Goal: Transaction & Acquisition: Book appointment/travel/reservation

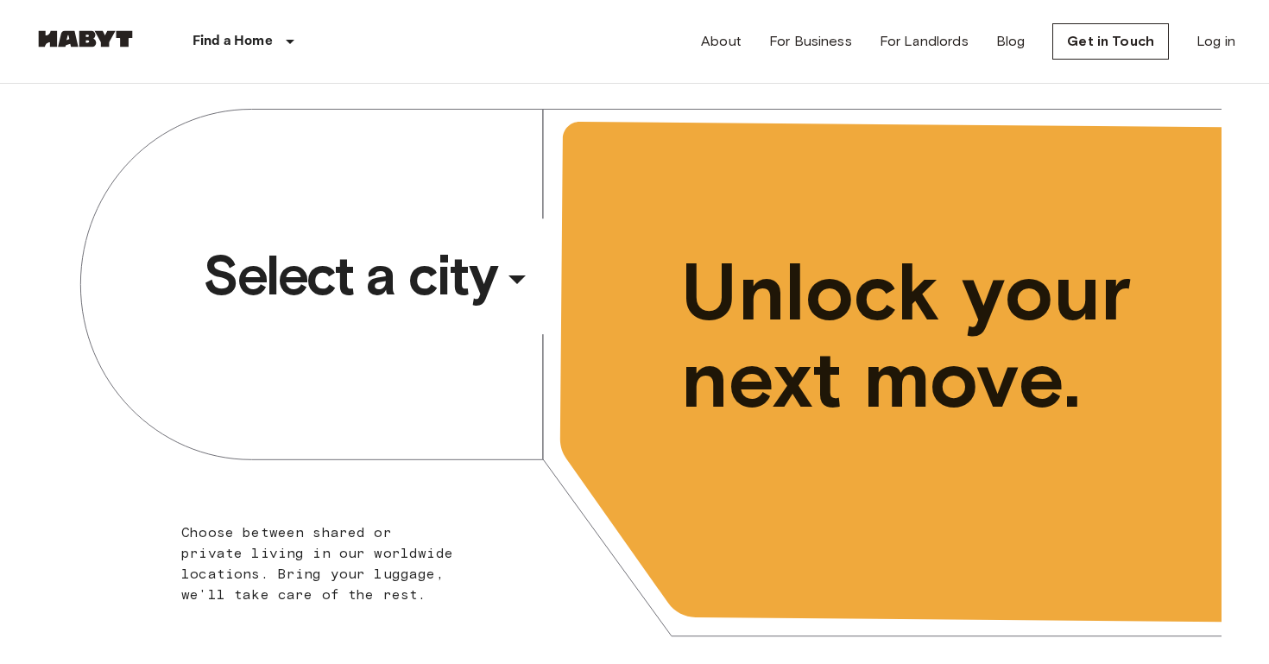
click at [451, 286] on span "Select a city" at bounding box center [349, 275] width 293 height 69
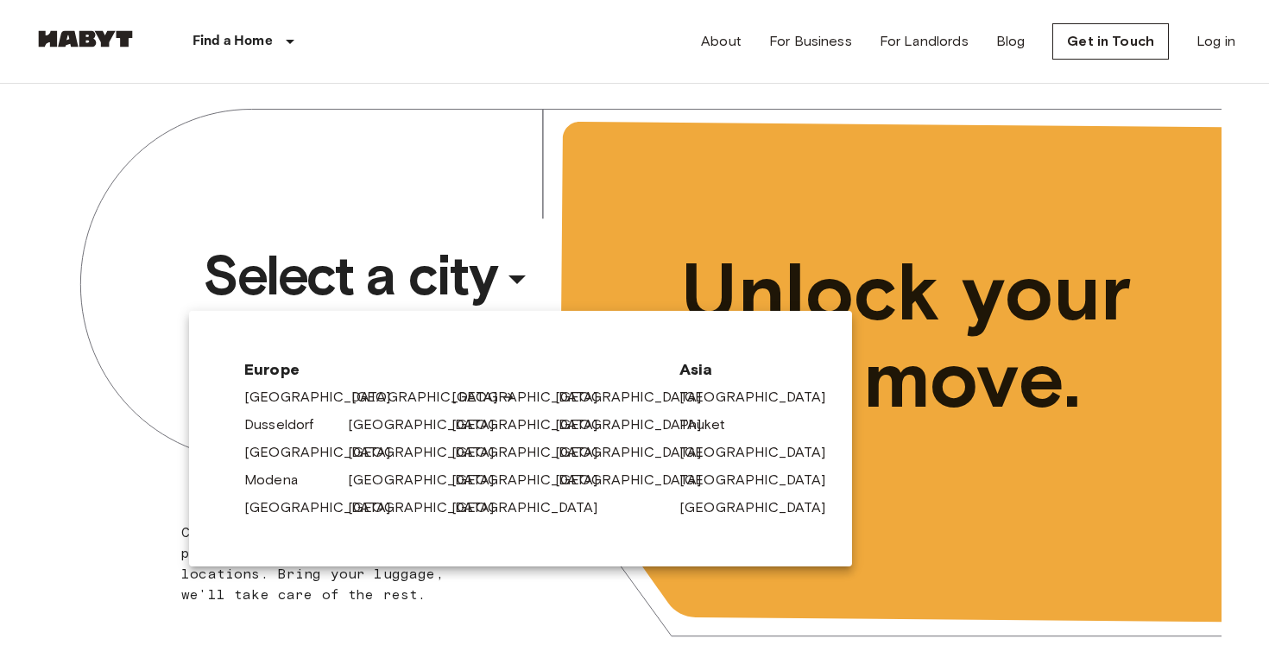
click at [358, 399] on link "[GEOGRAPHIC_DATA]" at bounding box center [433, 397] width 164 height 21
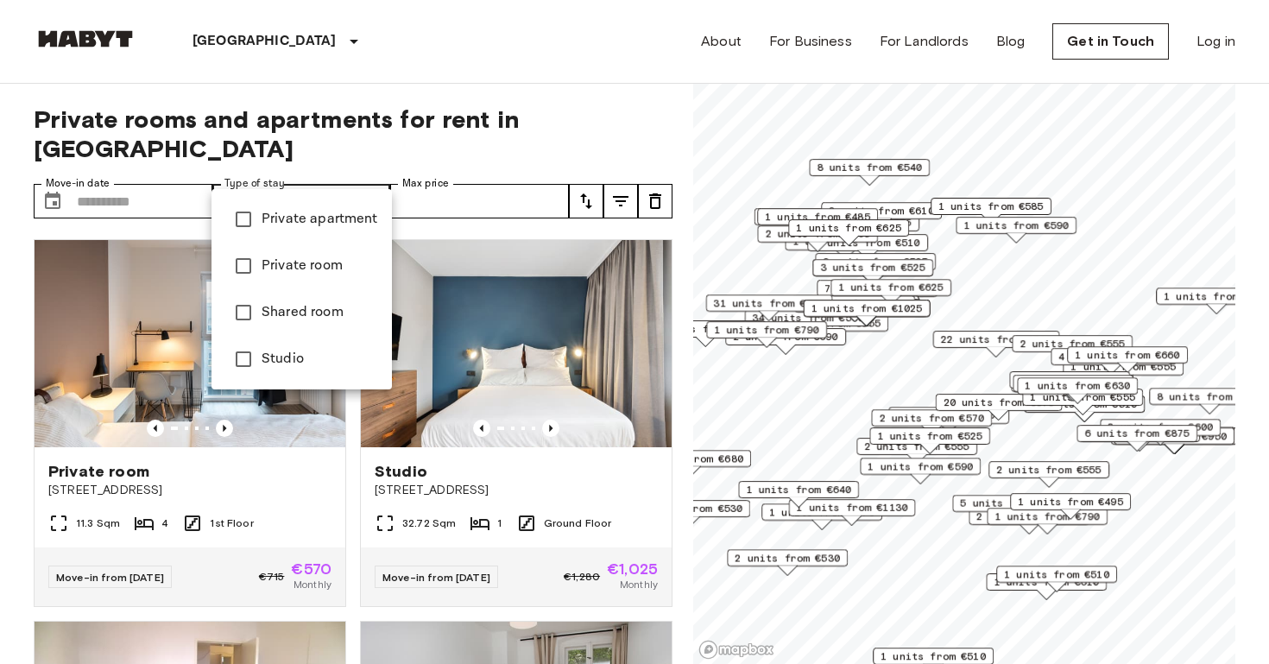
click at [489, 173] on div at bounding box center [634, 332] width 1269 height 664
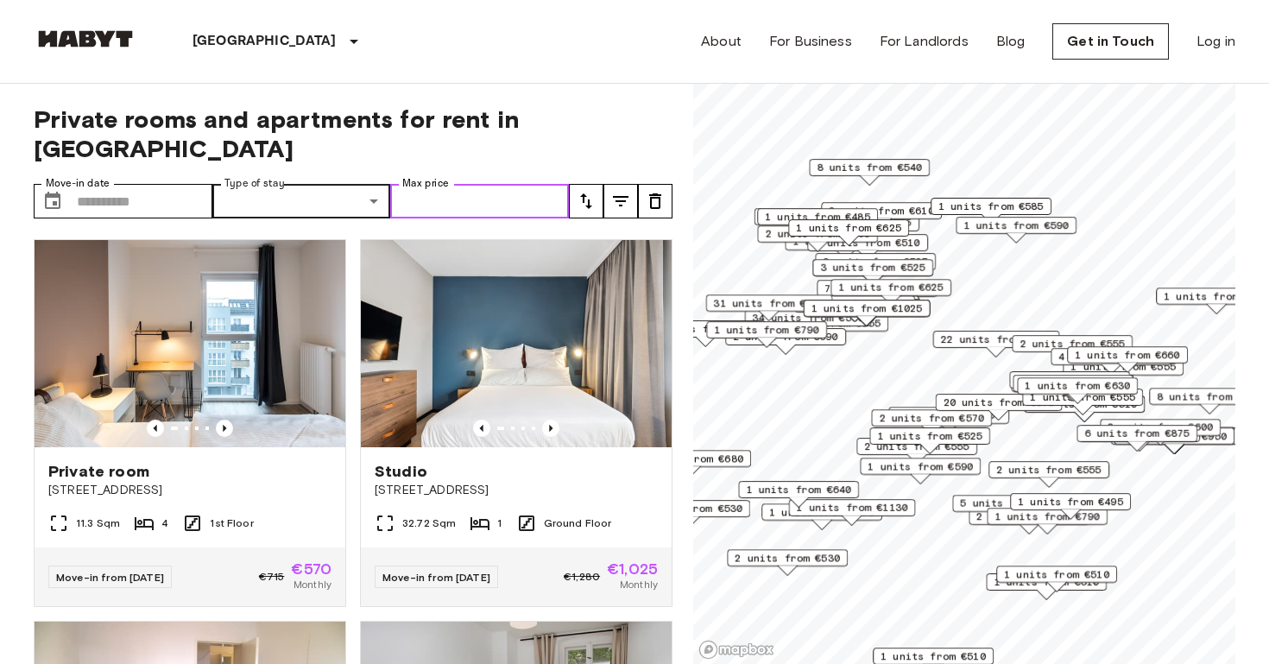
click at [487, 184] on input "Max price" at bounding box center [479, 201] width 179 height 35
type input "*"
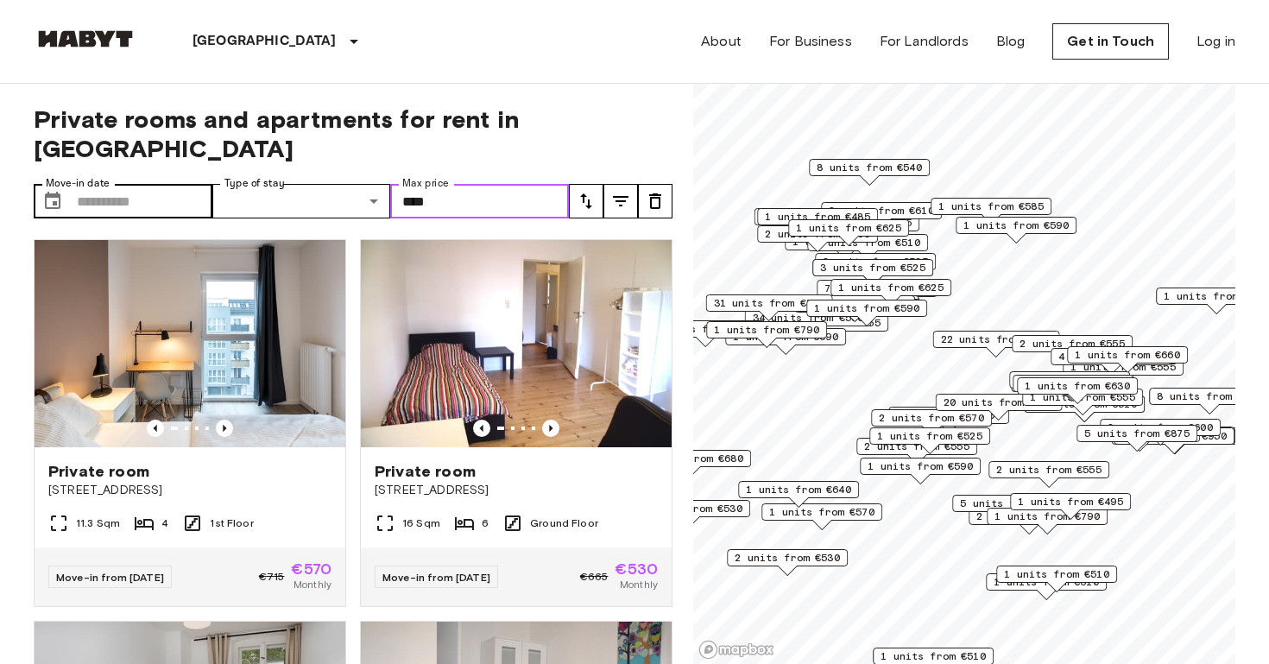
type input "****"
click at [135, 184] on input "Move-in date" at bounding box center [144, 201] width 135 height 35
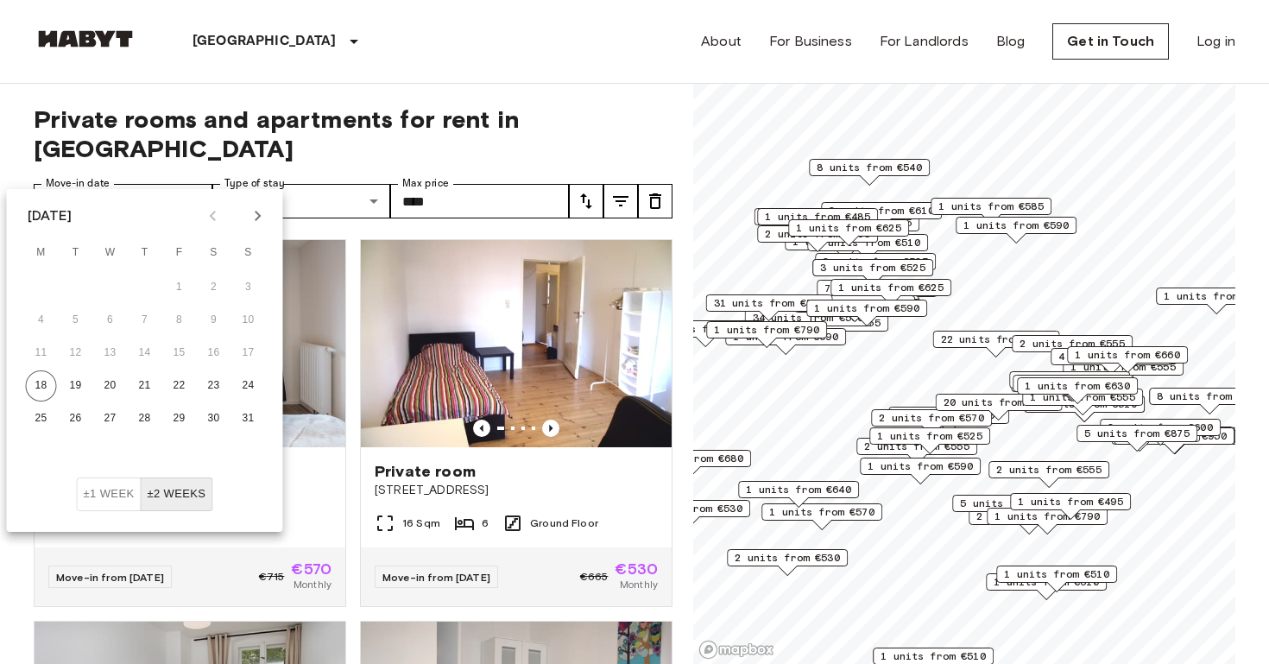
click at [257, 222] on icon "Next month" at bounding box center [258, 215] width 21 height 21
click at [257, 214] on icon "Next month" at bounding box center [258, 216] width 6 height 10
click at [111, 284] on button "1" at bounding box center [110, 287] width 31 height 31
type input "**********"
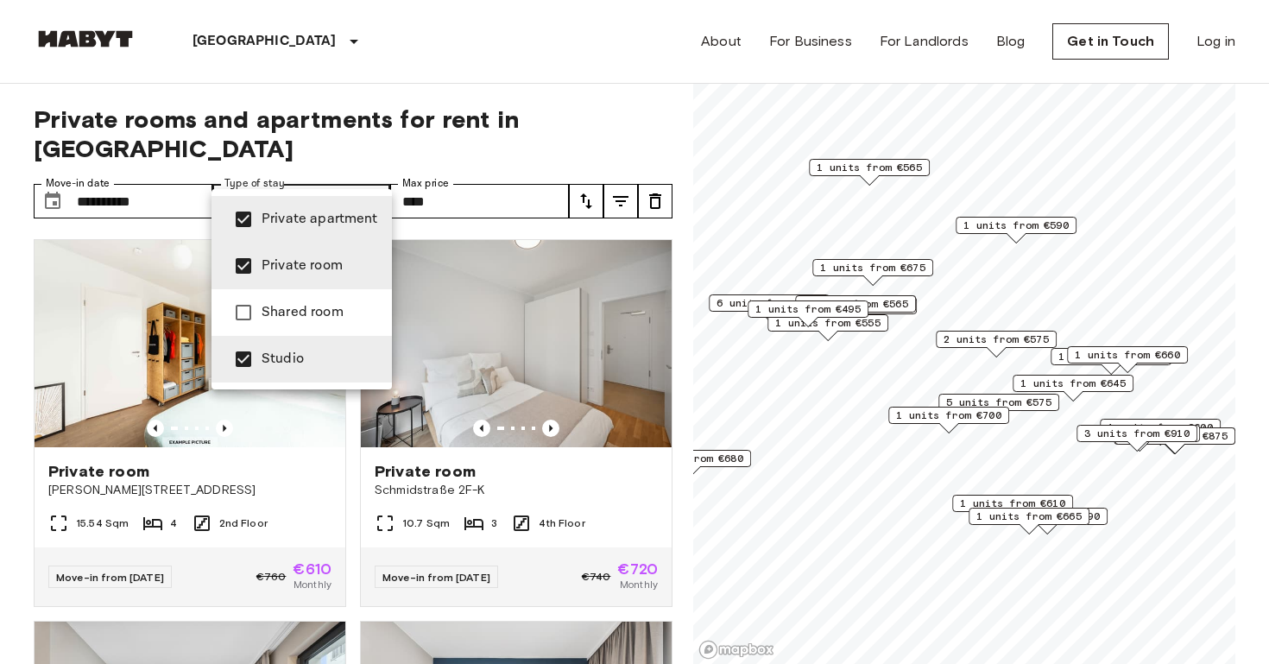
click at [9, 317] on div at bounding box center [634, 332] width 1269 height 664
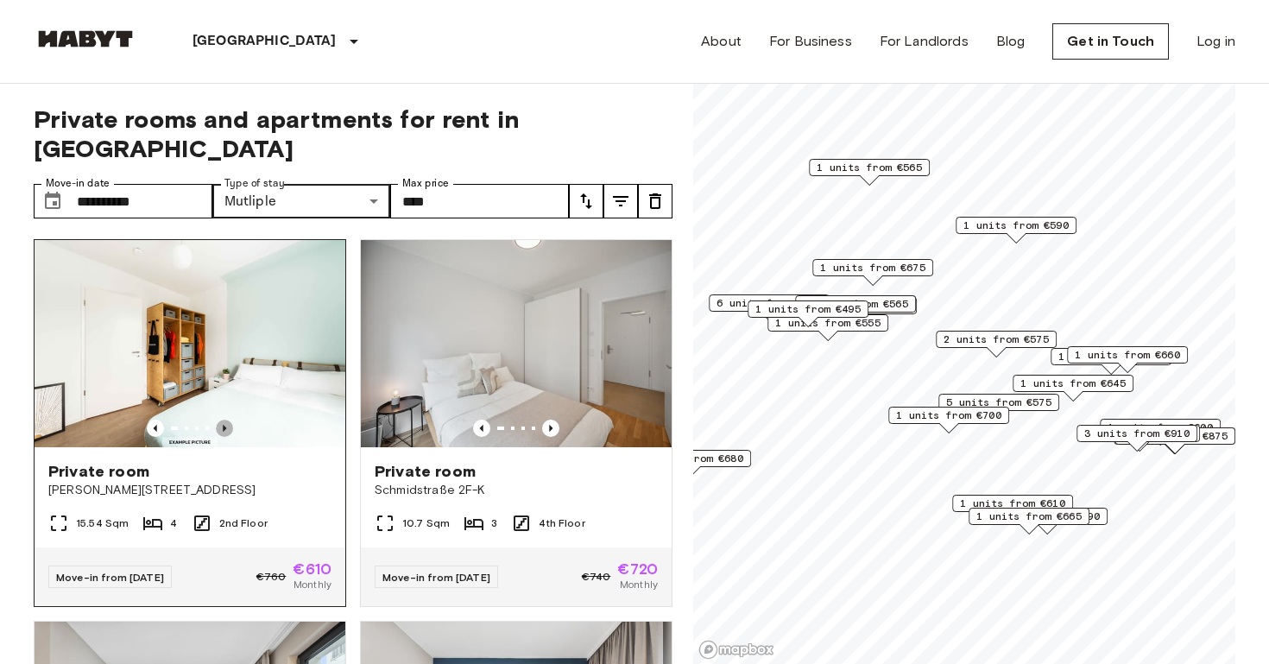
click at [222, 419] on icon "Previous image" at bounding box center [224, 427] width 17 height 17
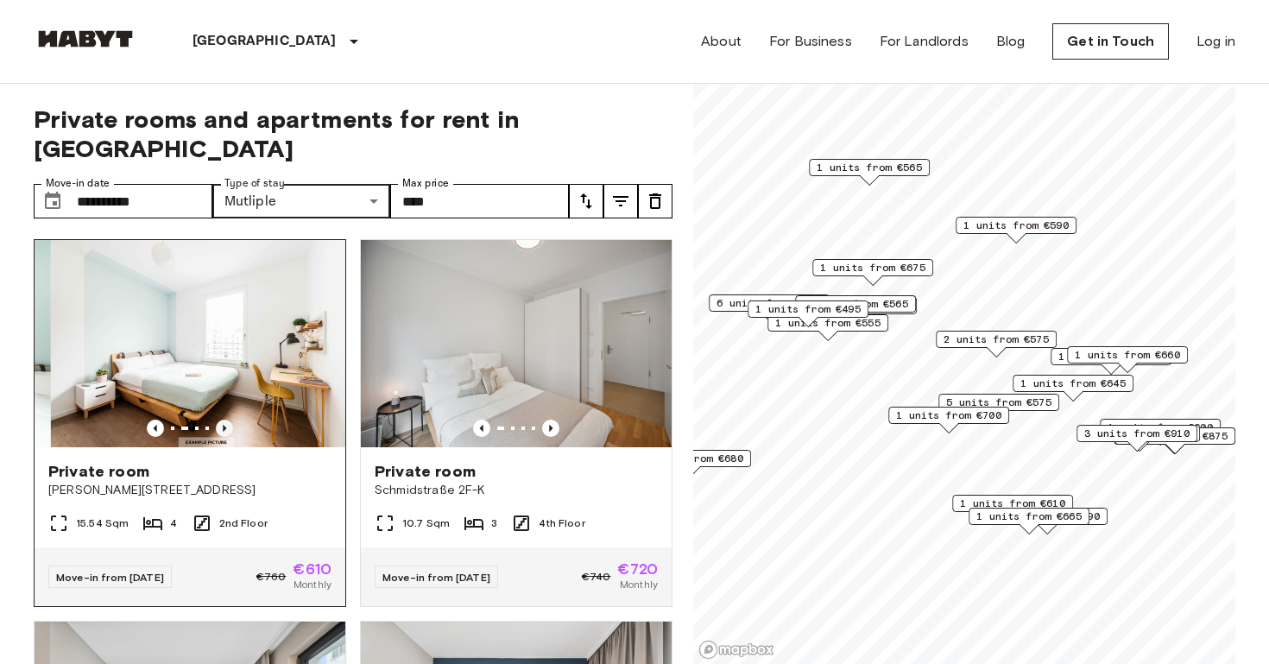
click at [222, 419] on icon "Previous image" at bounding box center [224, 427] width 17 height 17
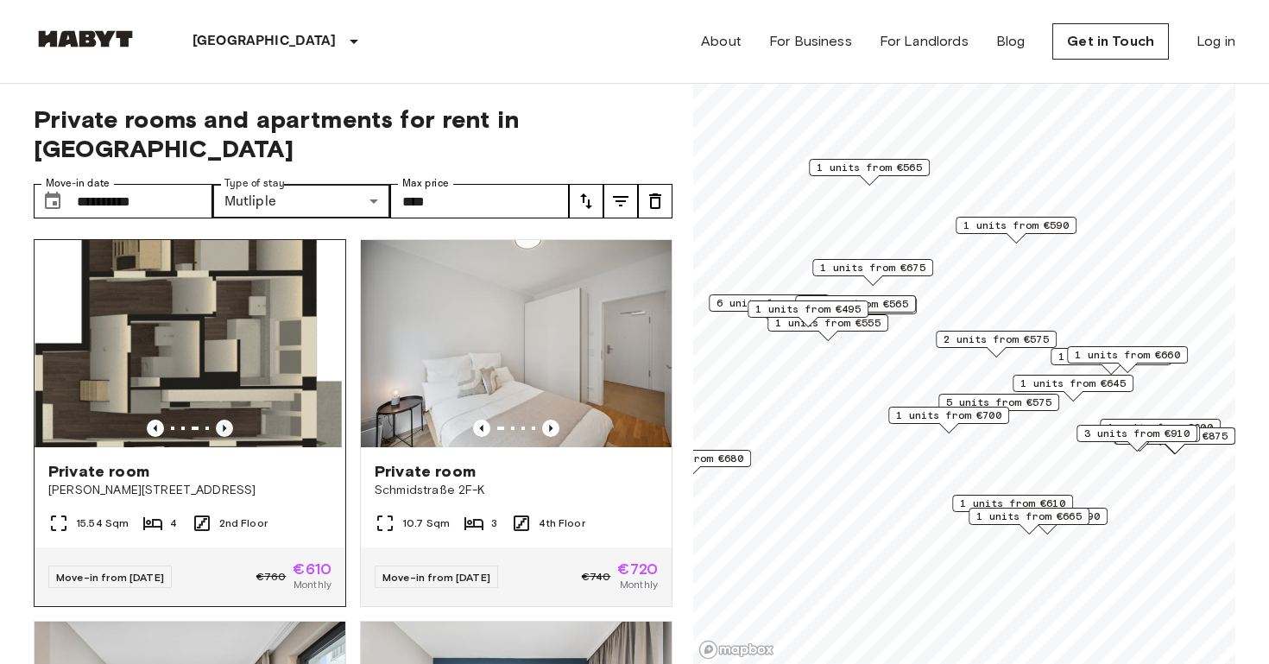
click at [222, 419] on icon "Previous image" at bounding box center [224, 427] width 17 height 17
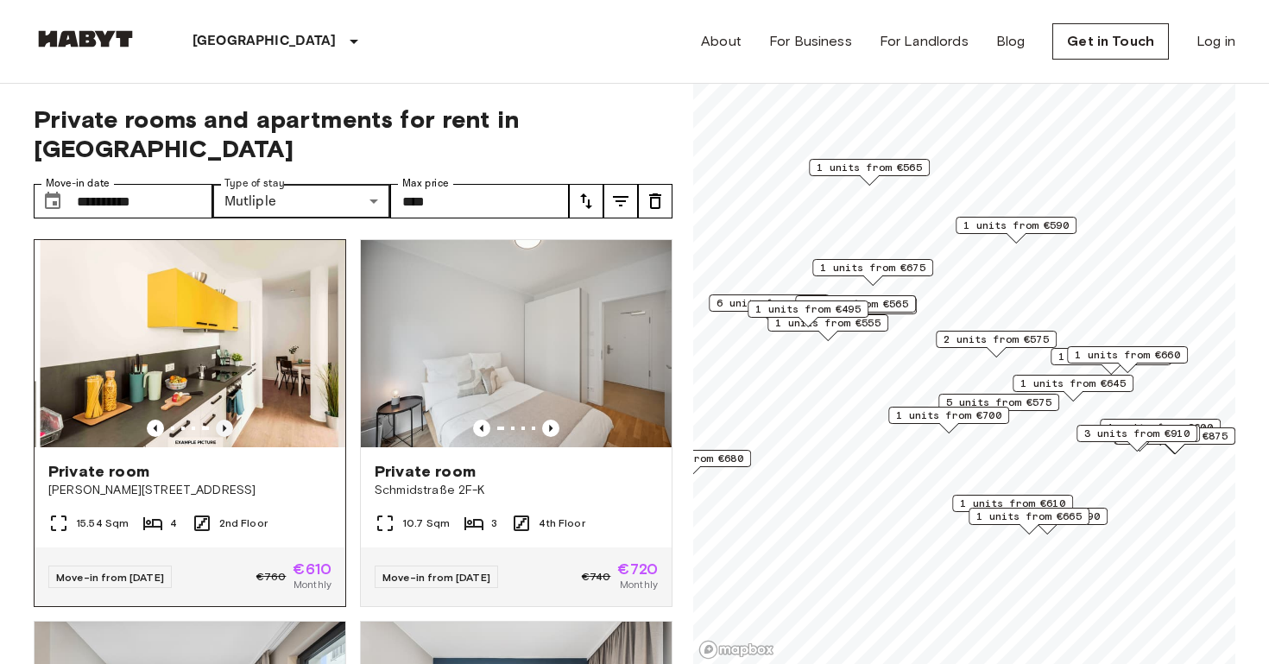
click at [222, 419] on icon "Previous image" at bounding box center [224, 427] width 17 height 17
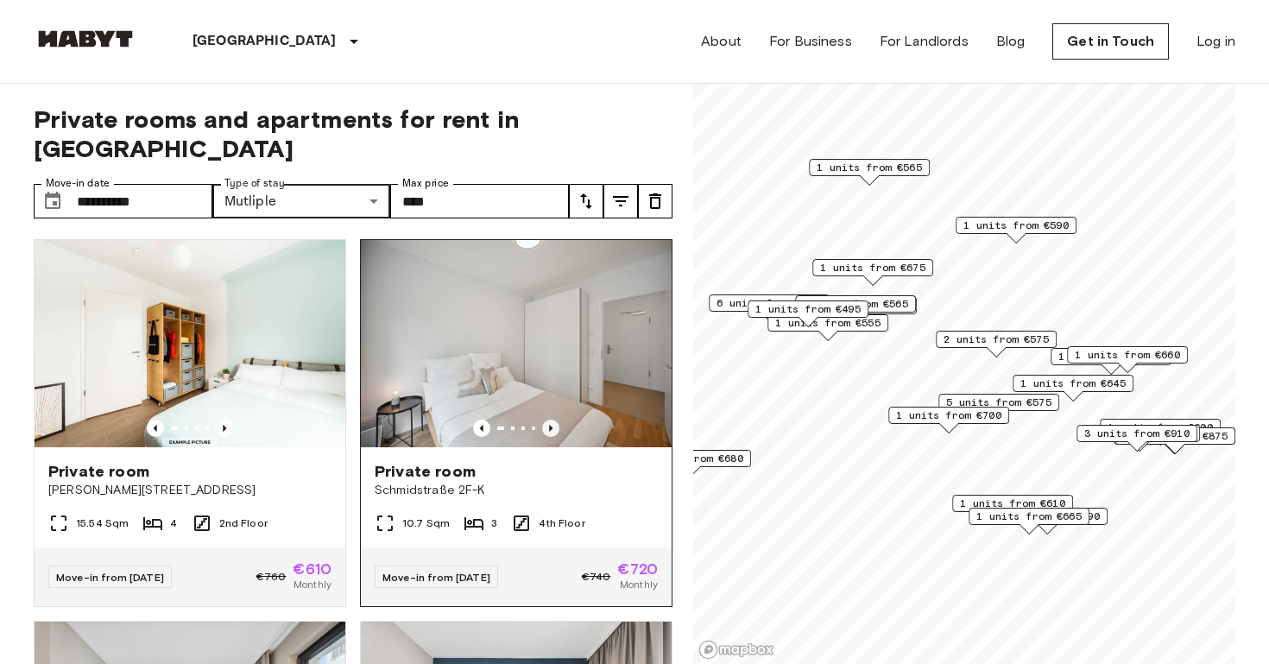
click at [552, 419] on icon "Previous image" at bounding box center [550, 427] width 17 height 17
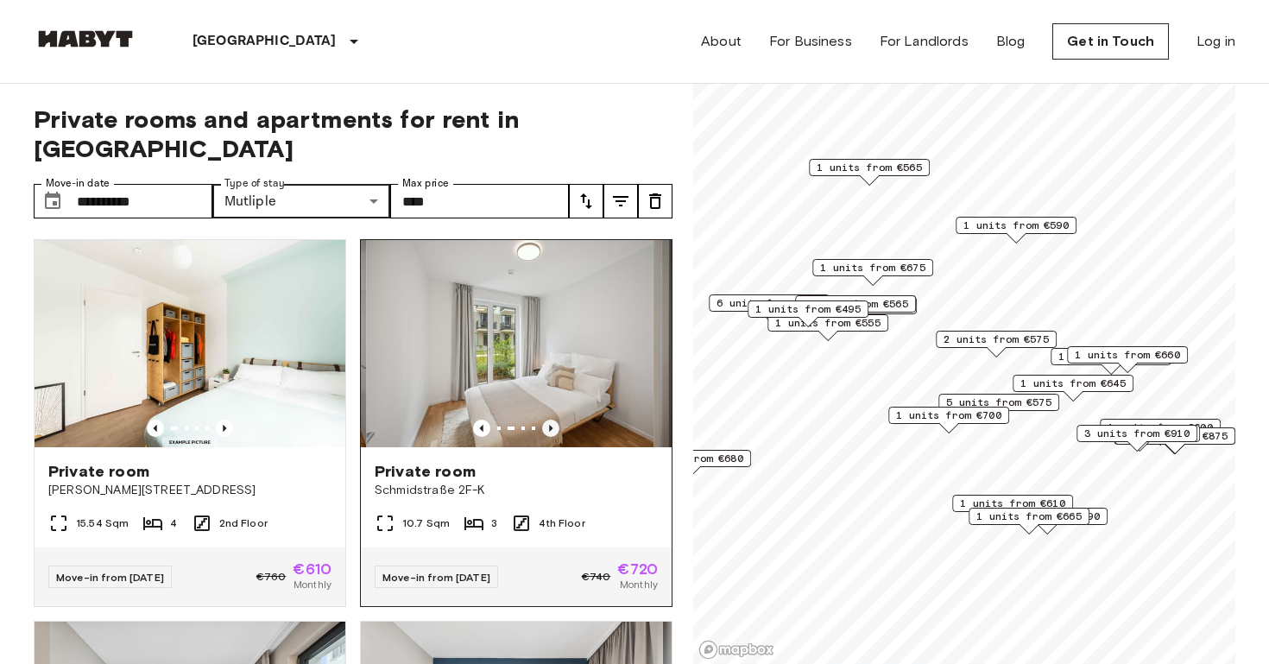
click at [552, 419] on icon "Previous image" at bounding box center [550, 427] width 17 height 17
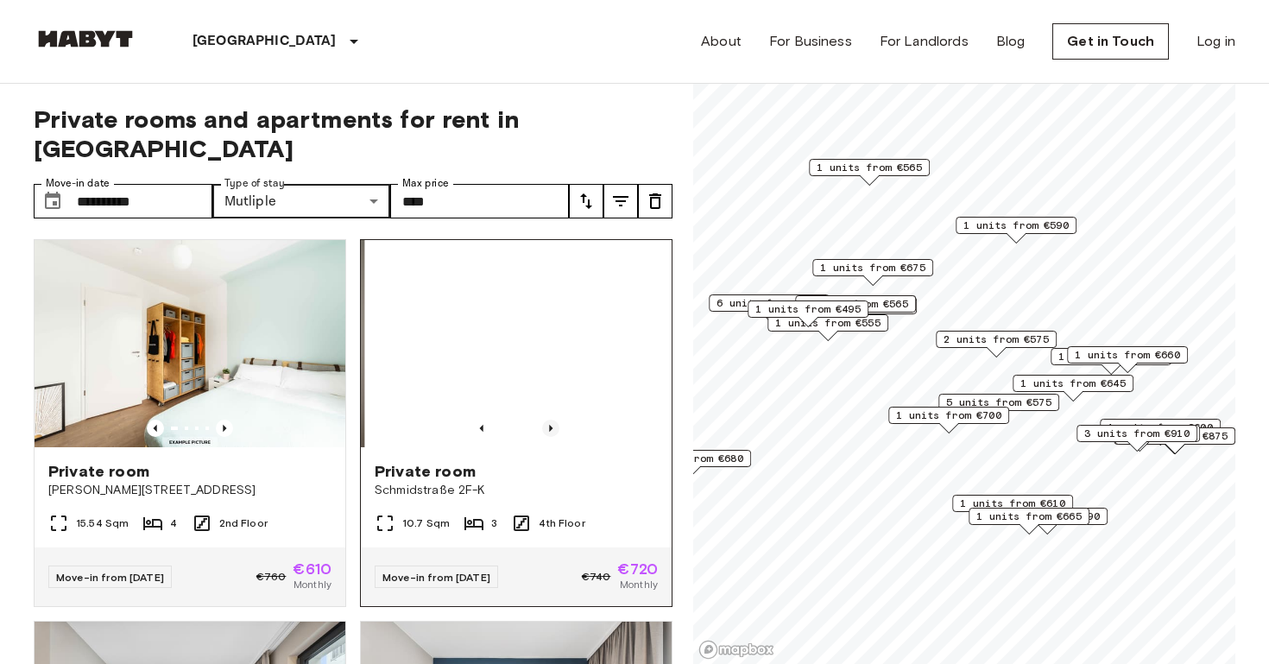
click at [552, 419] on icon "Previous image" at bounding box center [550, 427] width 17 height 17
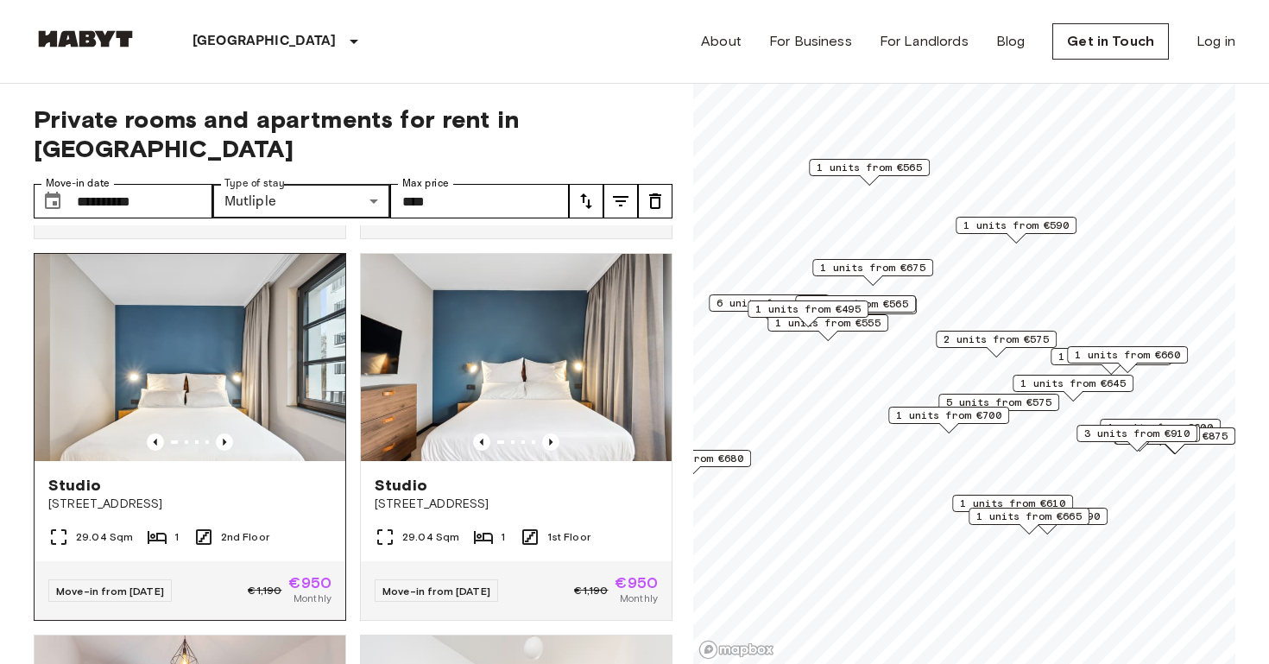
scroll to position [367, 0]
click at [224, 439] on icon "Previous image" at bounding box center [224, 442] width 3 height 7
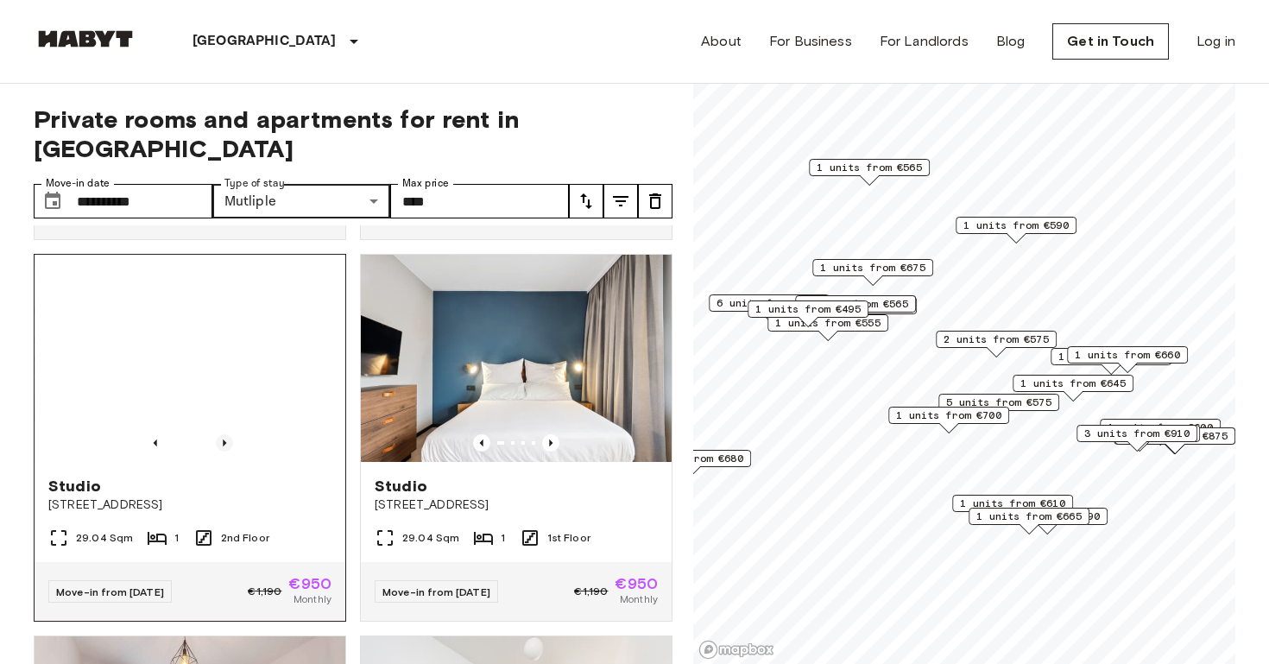
click at [224, 439] on icon "Previous image" at bounding box center [224, 442] width 3 height 7
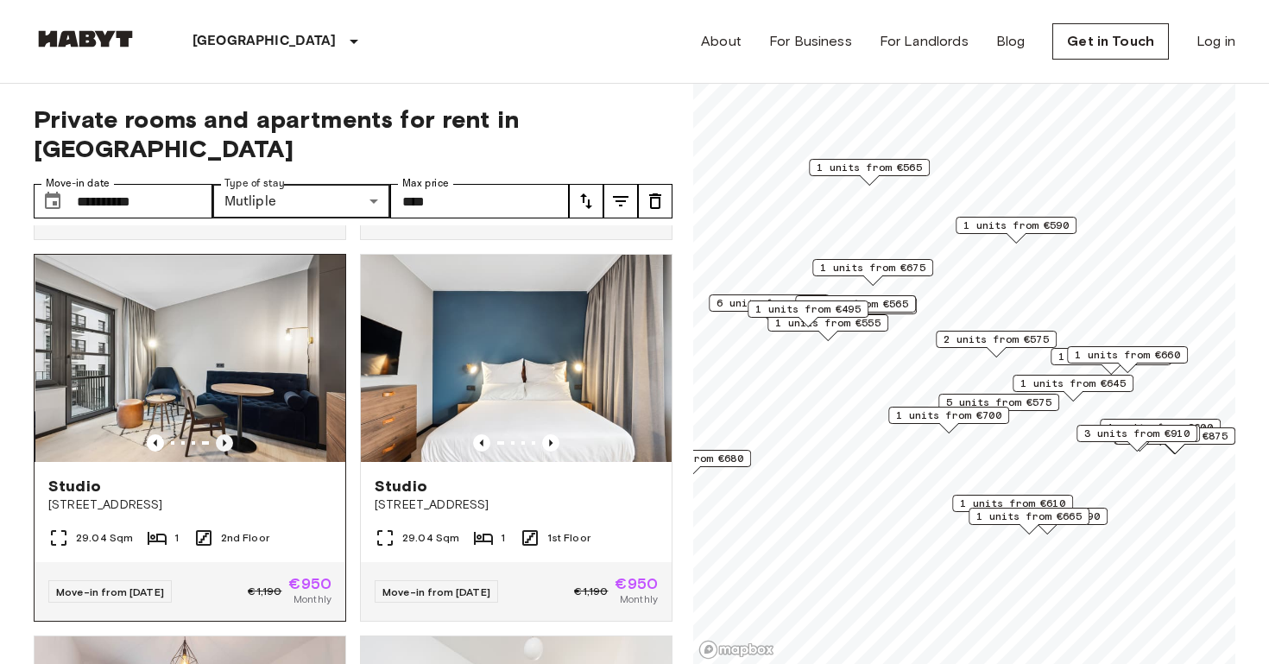
click at [224, 439] on icon "Previous image" at bounding box center [224, 442] width 3 height 7
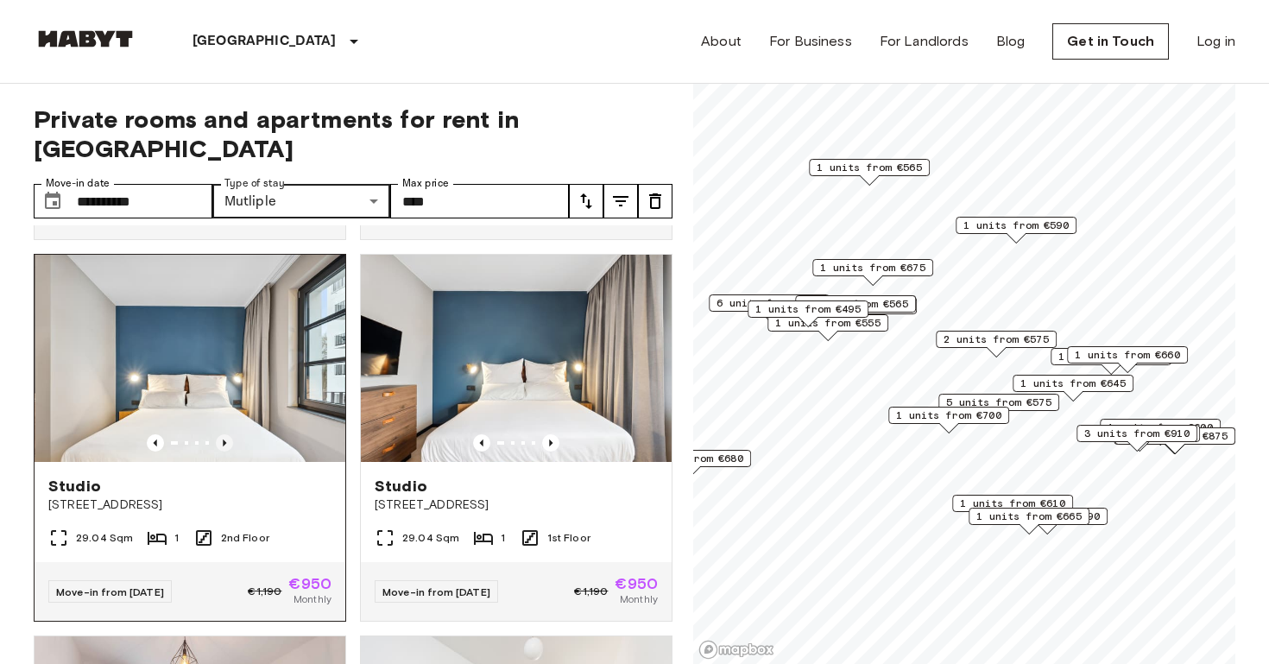
click at [224, 439] on icon "Previous image" at bounding box center [224, 442] width 3 height 7
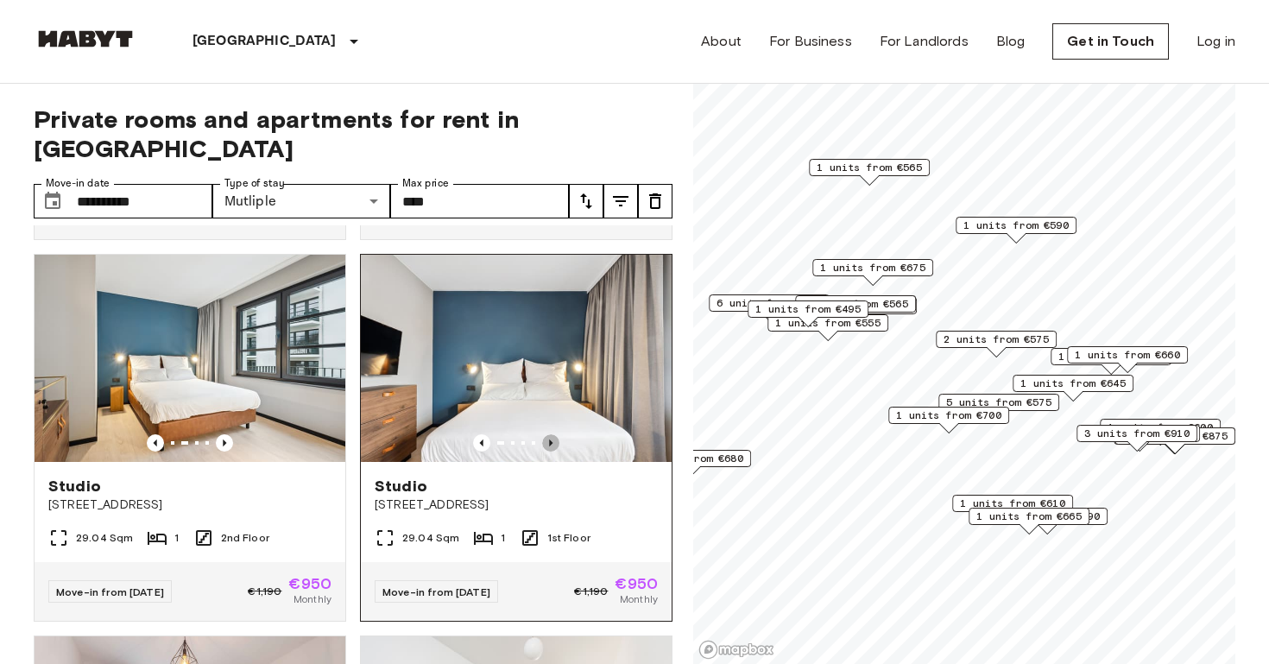
click at [548, 434] on icon "Previous image" at bounding box center [550, 442] width 17 height 17
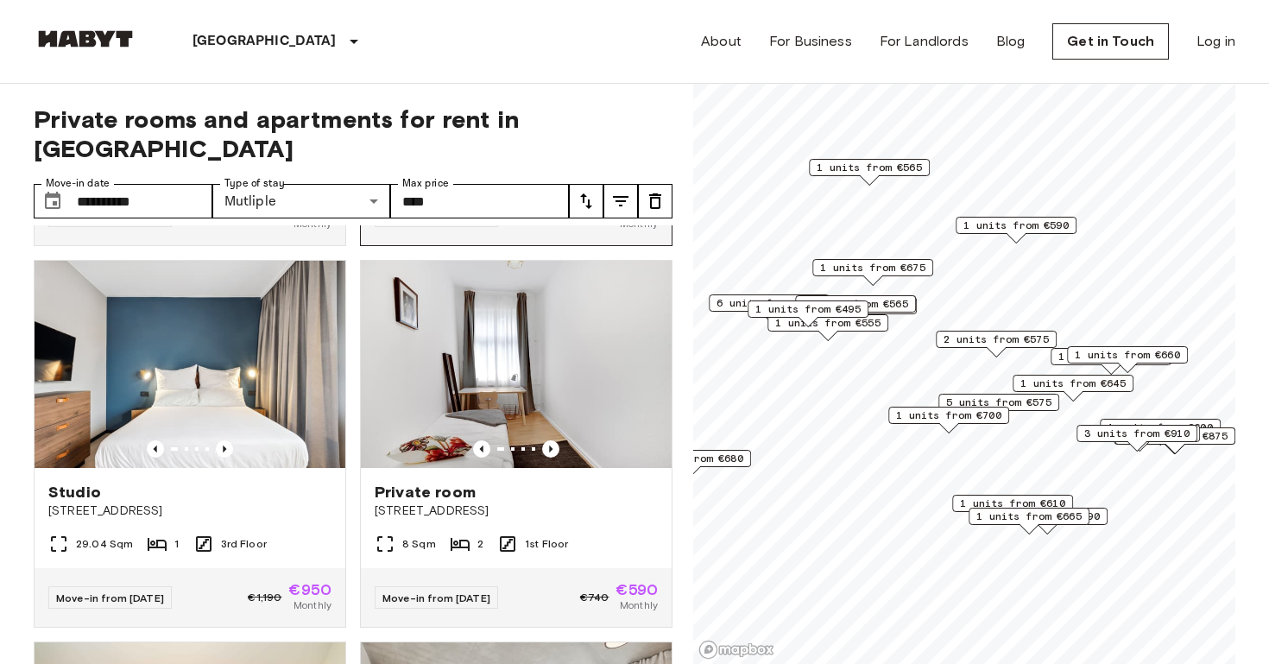
scroll to position [1125, 0]
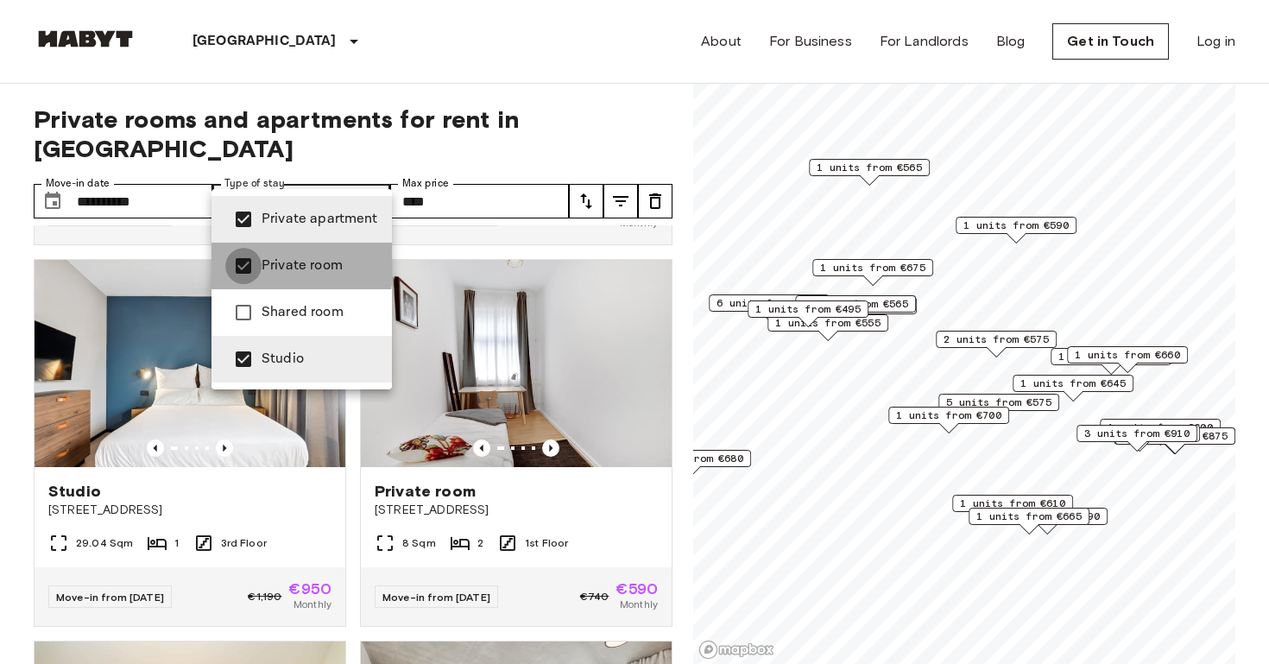
type input "**********"
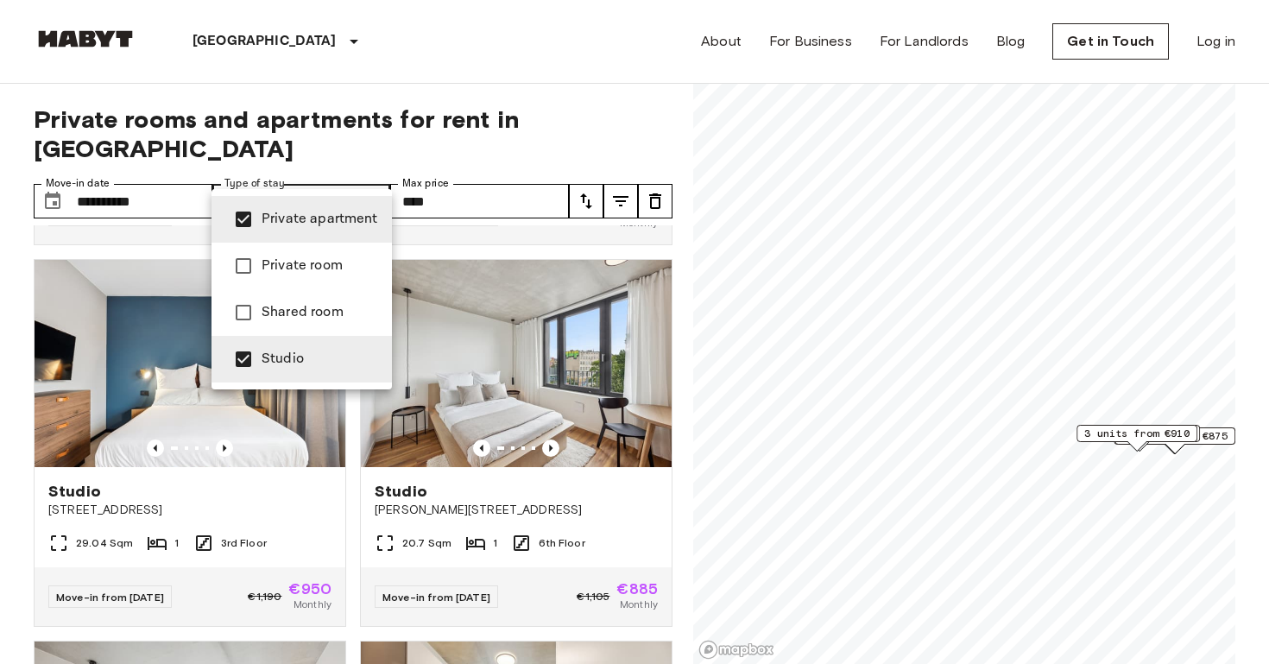
click at [17, 406] on div at bounding box center [634, 332] width 1269 height 664
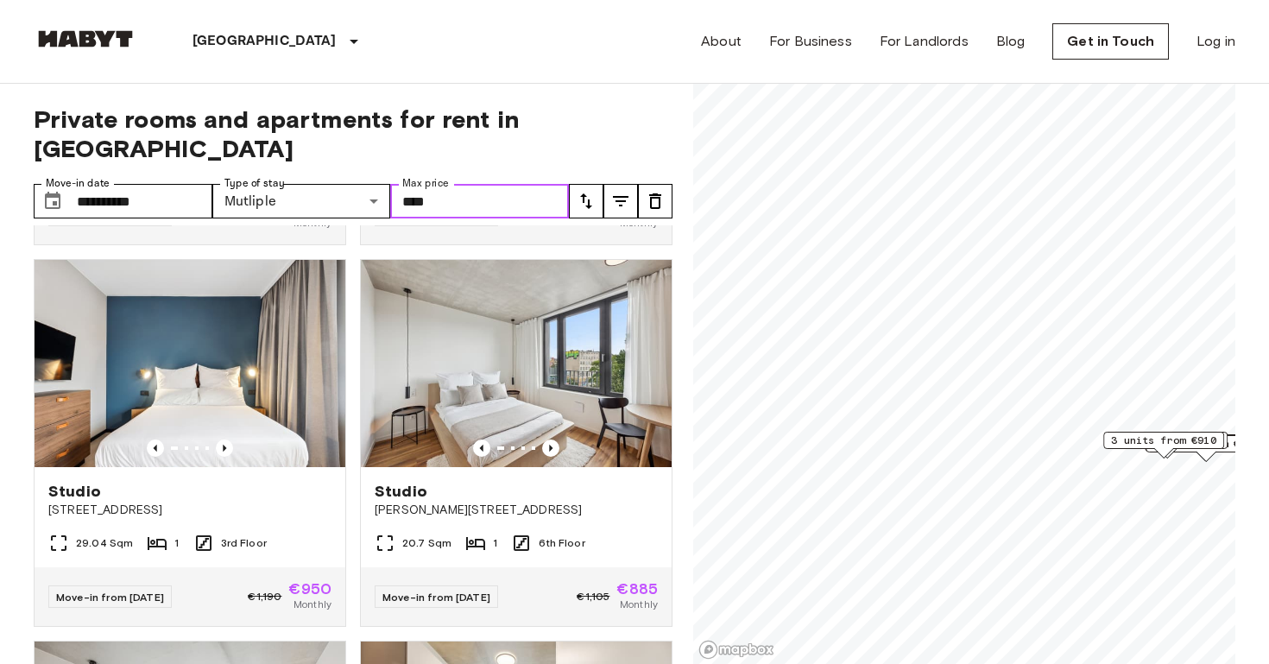
click at [459, 184] on input "****" at bounding box center [479, 201] width 179 height 35
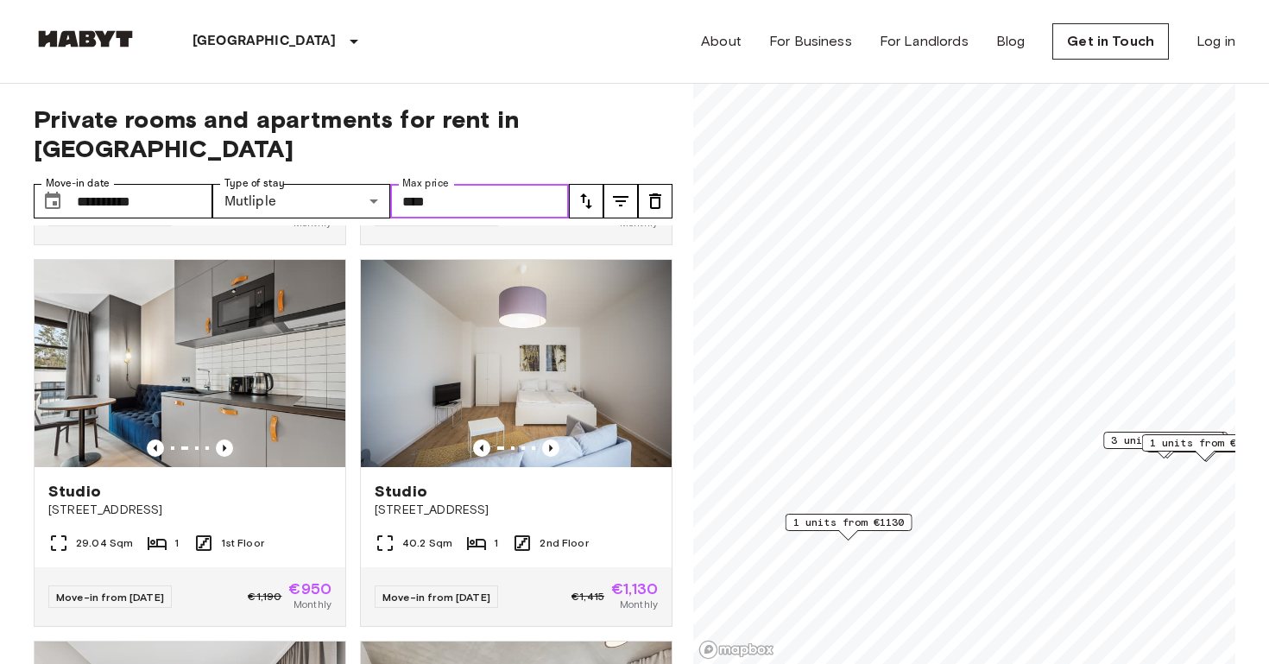
scroll to position [743, 0]
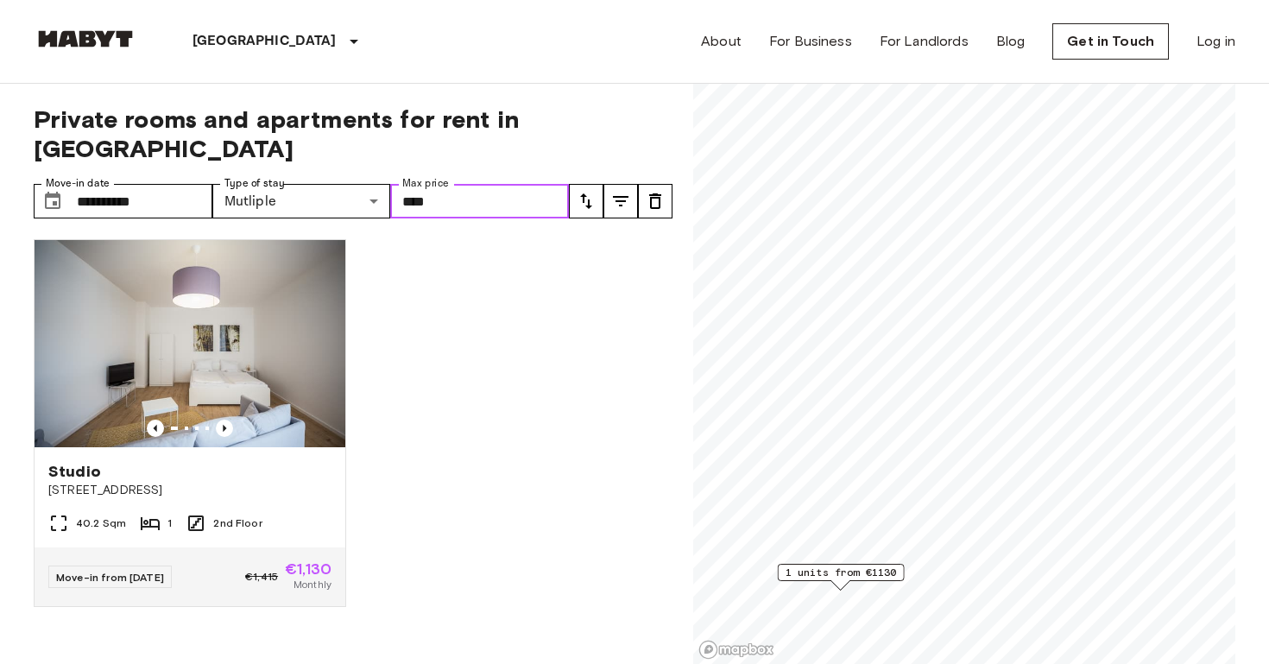
type input "****"
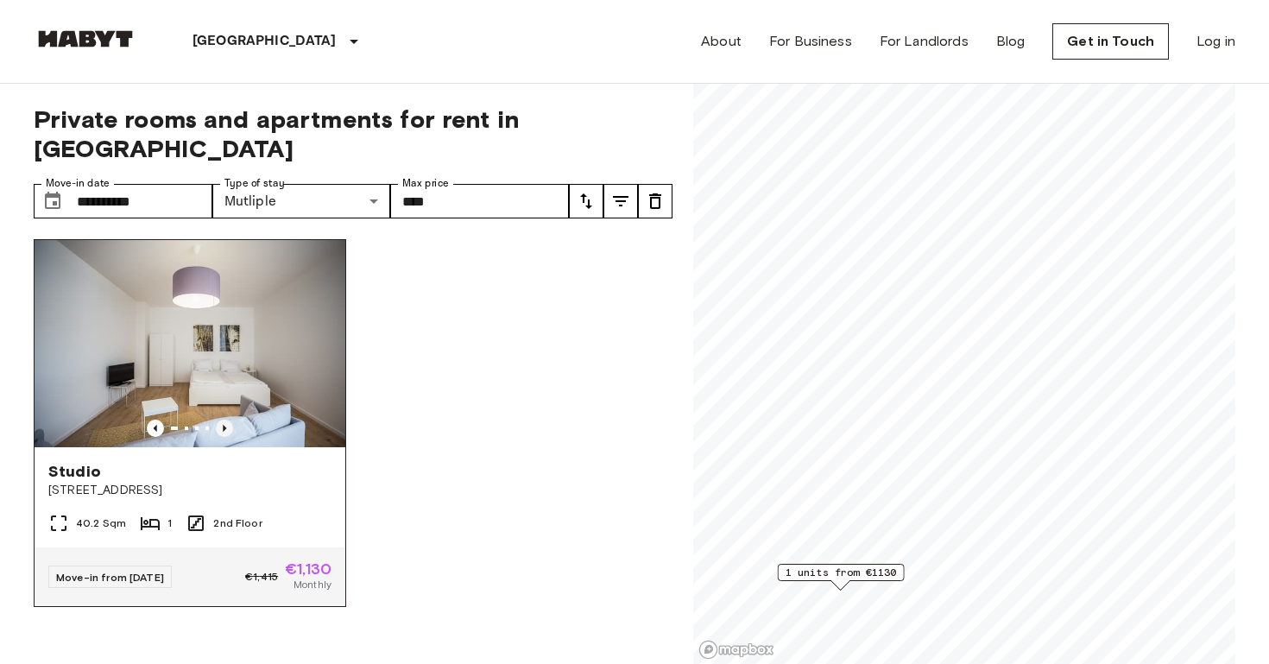
click at [228, 419] on icon "Previous image" at bounding box center [224, 427] width 17 height 17
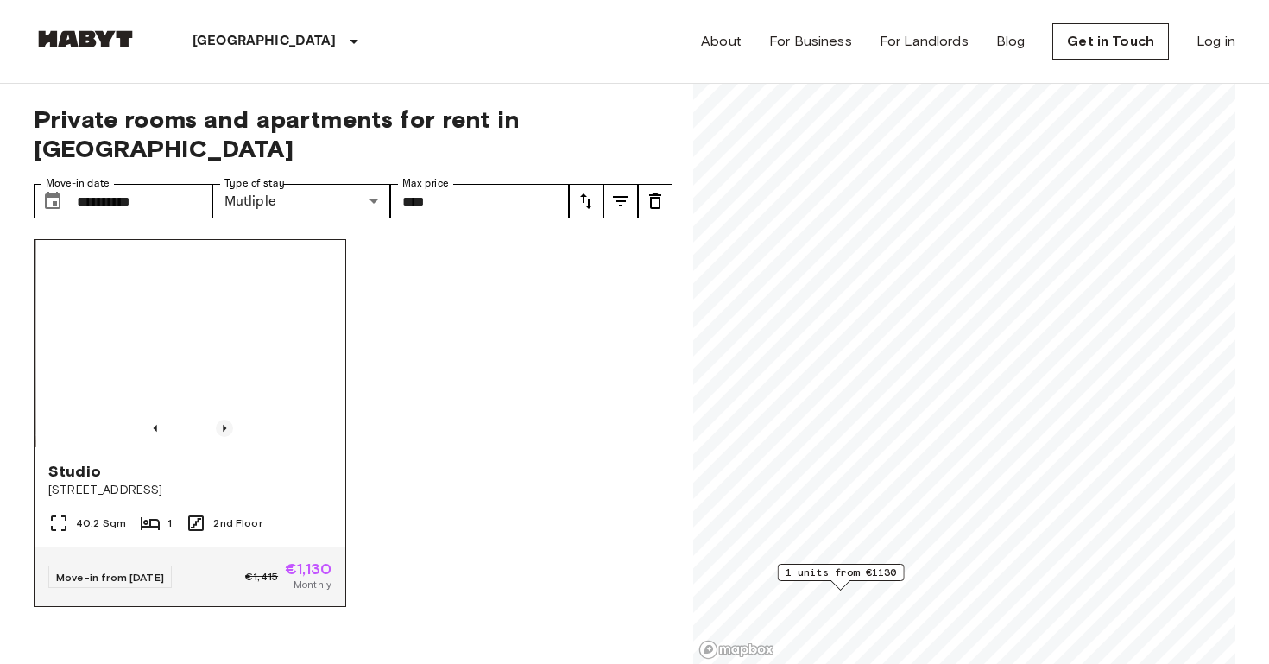
click at [228, 419] on icon "Previous image" at bounding box center [224, 427] width 17 height 17
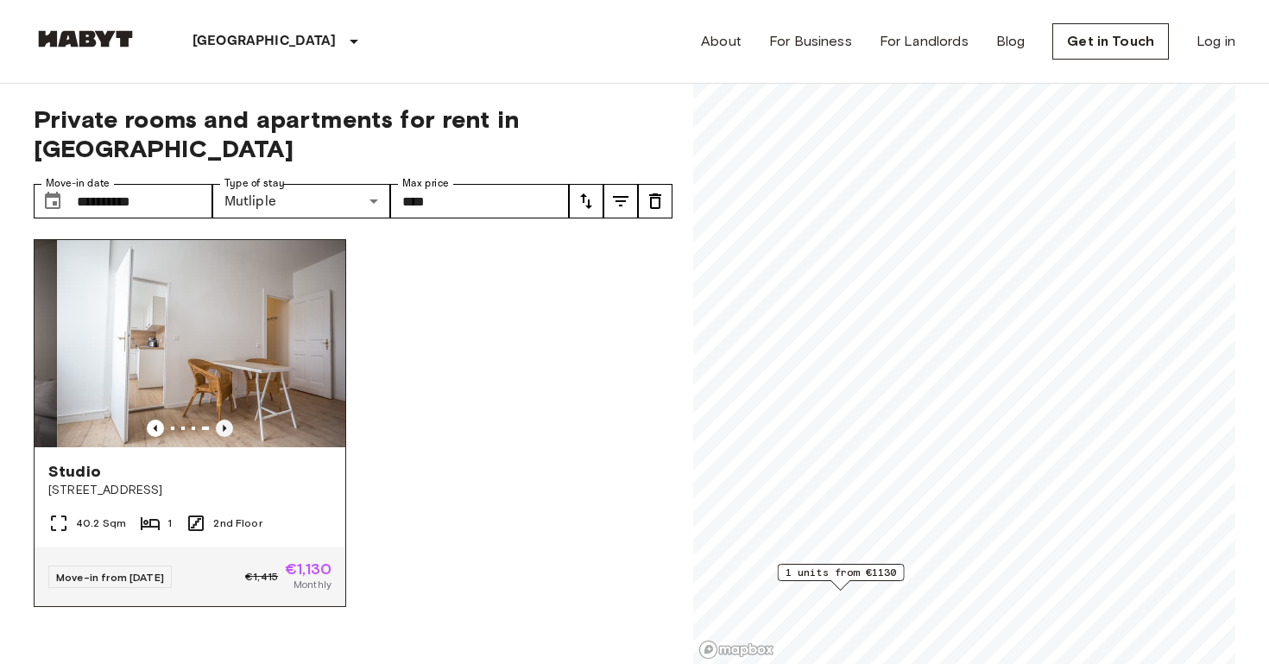
click at [228, 419] on icon "Previous image" at bounding box center [224, 427] width 17 height 17
